Goal: Complete application form

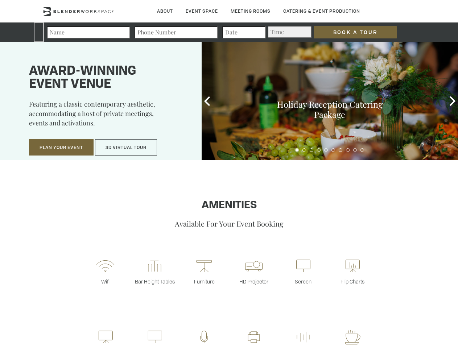
click at [350, 32] on input "Book a Tour" at bounding box center [355, 32] width 83 height 12
click at [61, 148] on button "Plan Your Event" at bounding box center [61, 147] width 65 height 17
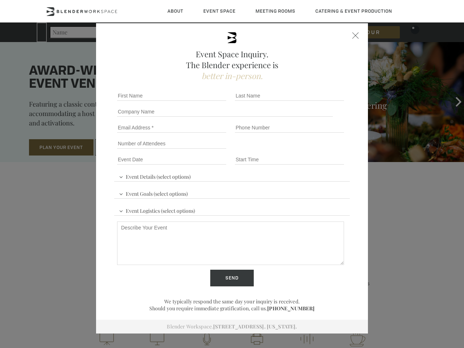
click at [126, 148] on input "Number of Attendees" at bounding box center [171, 144] width 109 height 10
click at [207, 101] on div "First name *" at bounding box center [173, 96] width 118 height 16
click at [453, 101] on div "Event Space Inquiry. The Blender experience is better in-person. Event Details …" at bounding box center [232, 174] width 464 height 348
click at [297, 150] on fieldset "Number of Attendees Budget Range" at bounding box center [232, 144] width 236 height 16
click at [304, 150] on fieldset "Number of Attendees Budget Range" at bounding box center [232, 144] width 236 height 16
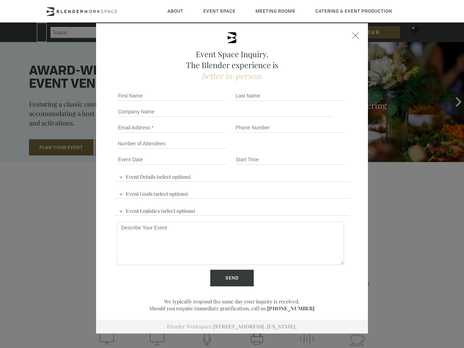
click at [312, 150] on fieldset "Number of Attendees Budget Range" at bounding box center [232, 144] width 236 height 16
click at [319, 150] on fieldset "Number of Attendees Budget Range" at bounding box center [232, 144] width 236 height 16
click at [326, 150] on fieldset "Number of Attendees Budget Range" at bounding box center [232, 144] width 236 height 16
